Goal: Task Accomplishment & Management: Manage account settings

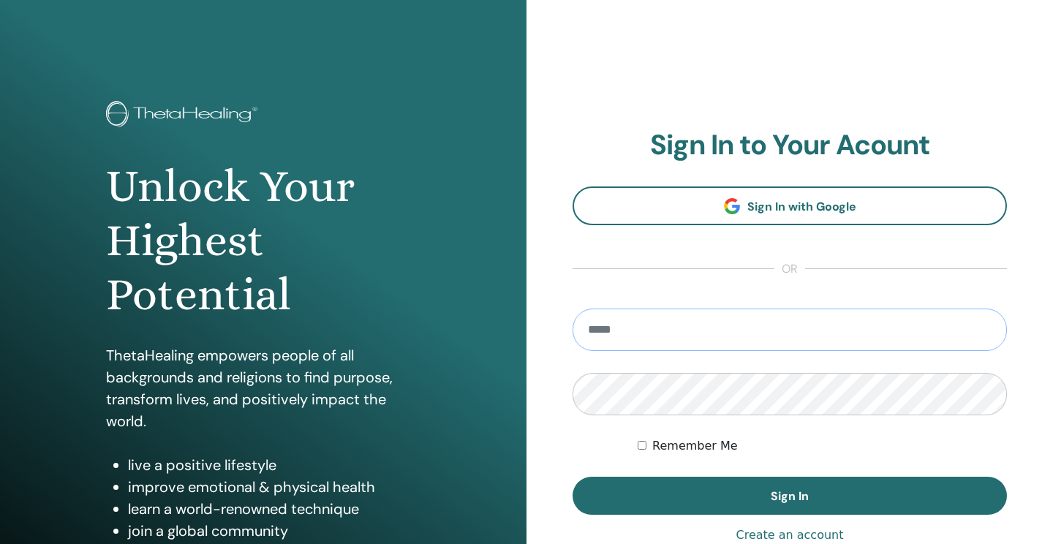
type input "**********"
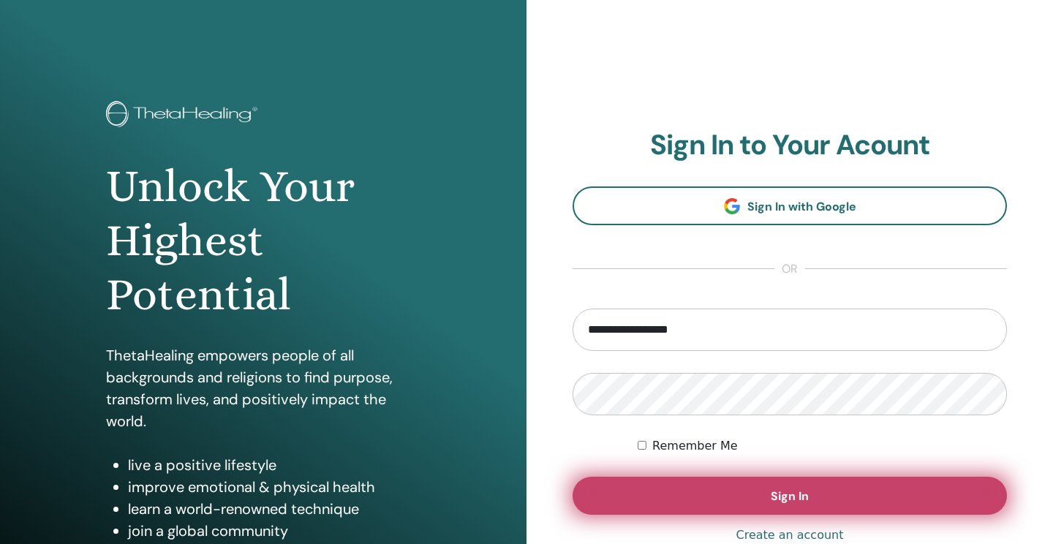
click at [744, 487] on button "Sign In" at bounding box center [790, 496] width 435 height 38
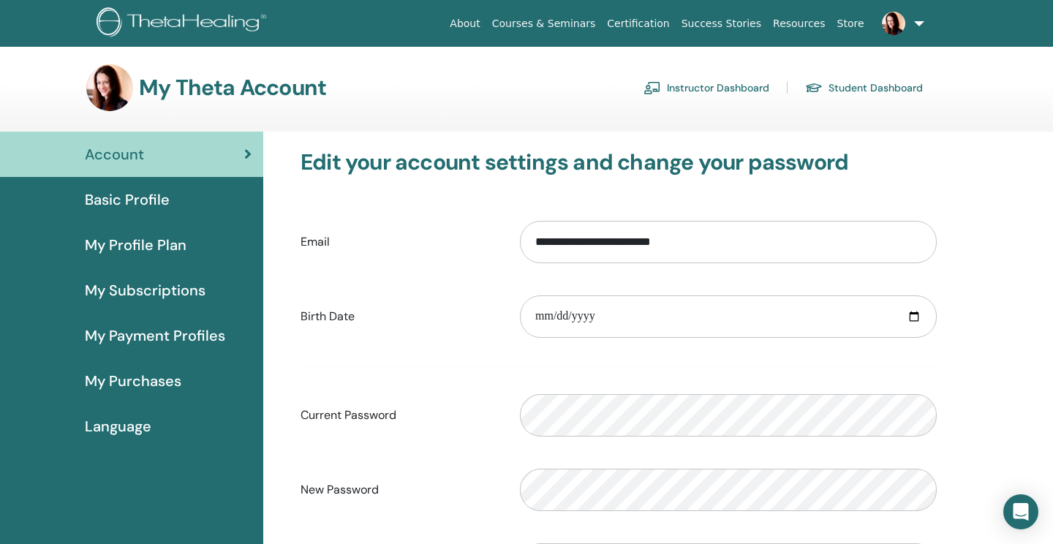
click at [172, 193] on div "Basic Profile" at bounding box center [132, 200] width 240 height 22
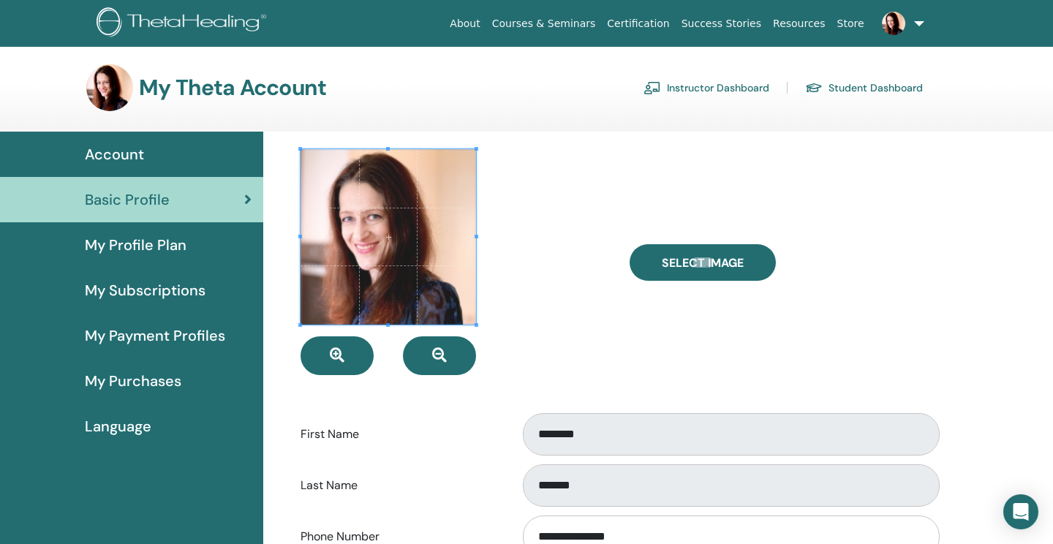
click at [713, 90] on link "Instructor Dashboard" at bounding box center [707, 87] width 126 height 23
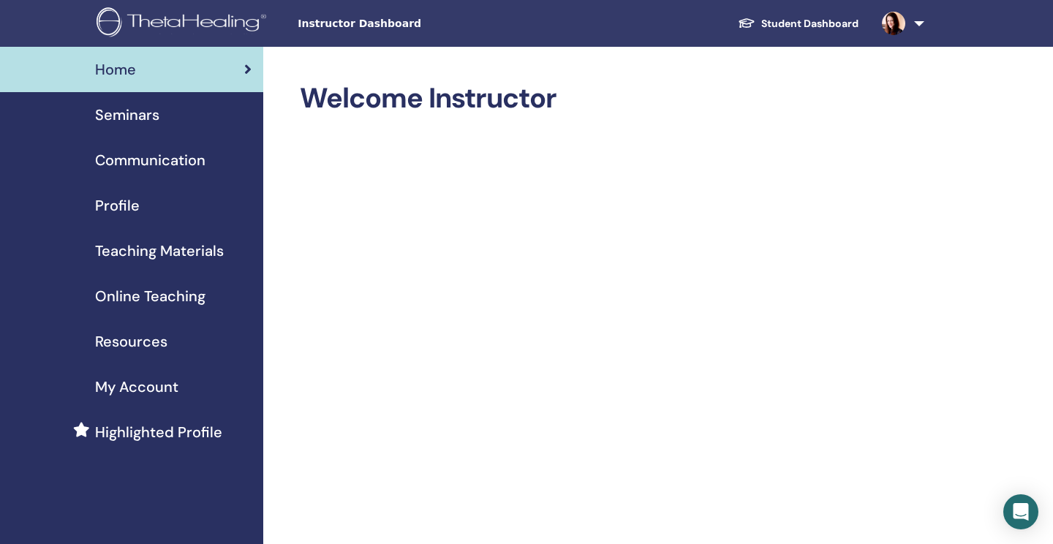
click at [129, 249] on span "Teaching Materials" at bounding box center [159, 251] width 129 height 22
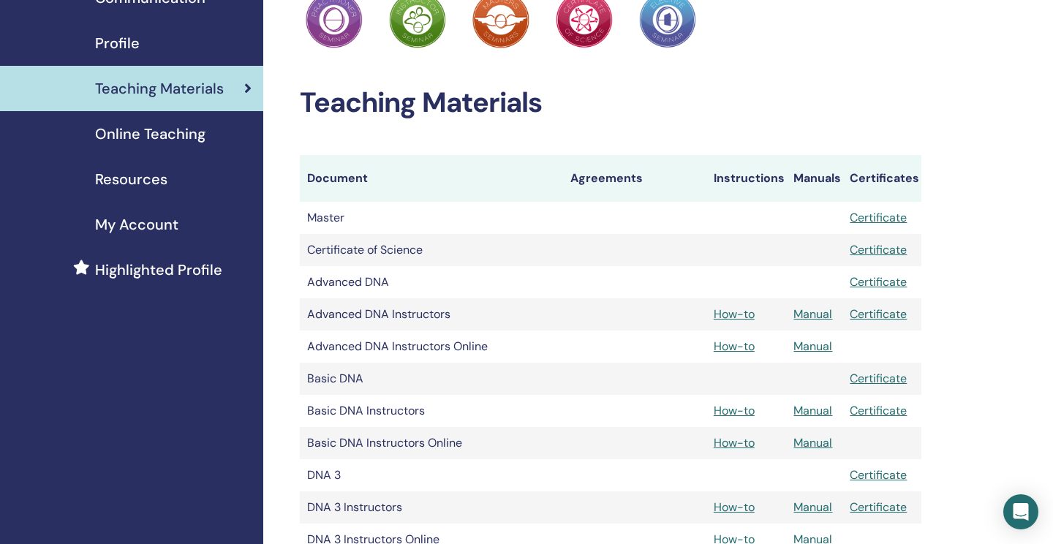
scroll to position [193, 0]
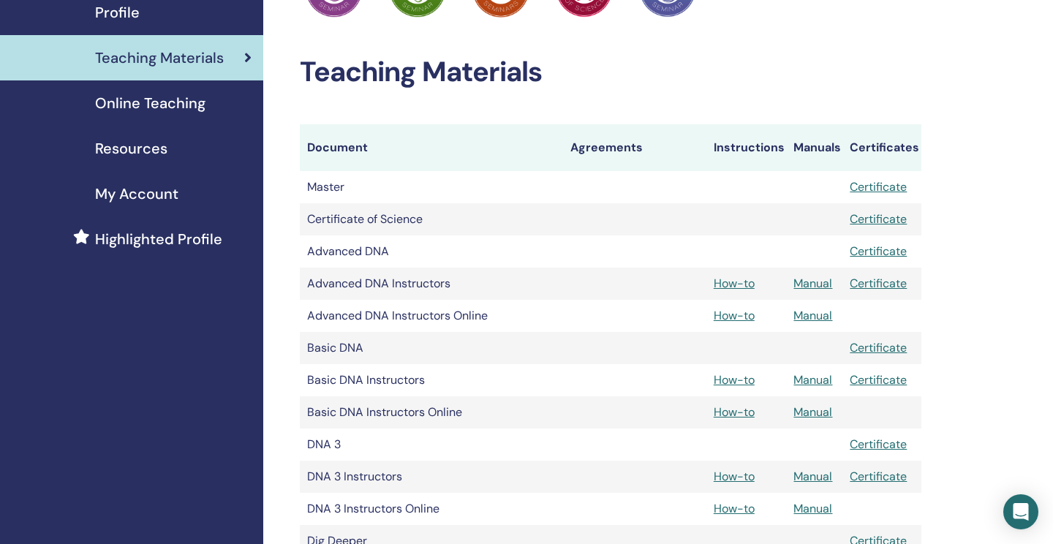
click at [818, 378] on link "Manual" at bounding box center [813, 379] width 39 height 15
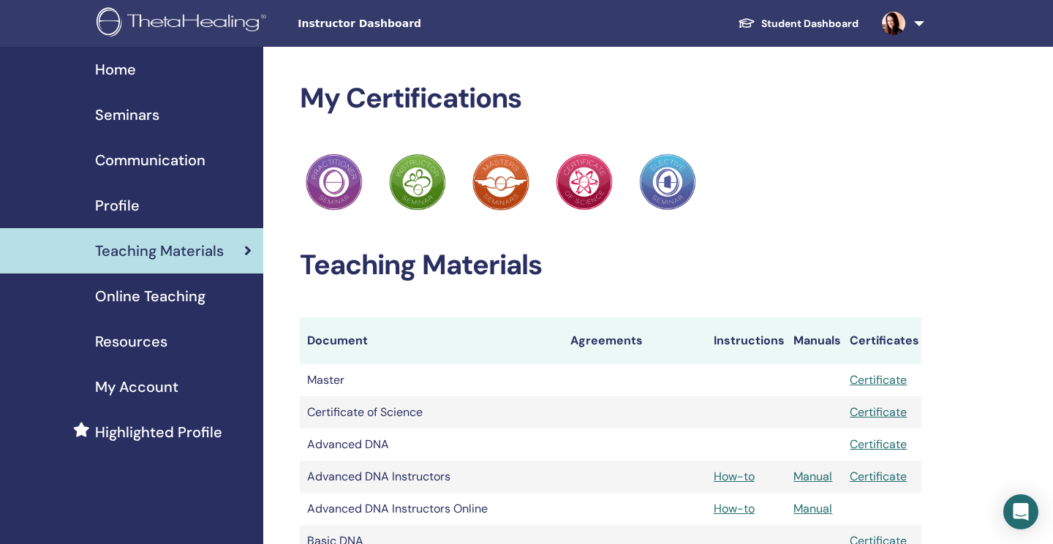
click at [160, 119] on div "Seminars" at bounding box center [132, 115] width 240 height 22
